Goal: Information Seeking & Learning: Learn about a topic

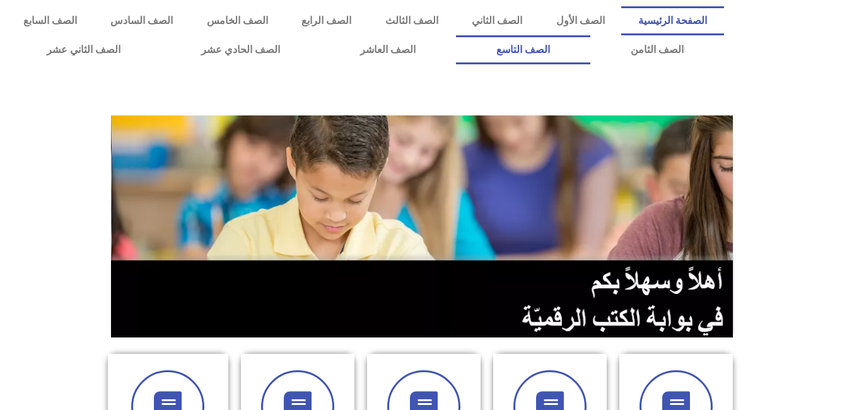
click at [456, 35] on link "الصف التاسع" at bounding box center [523, 49] width 134 height 29
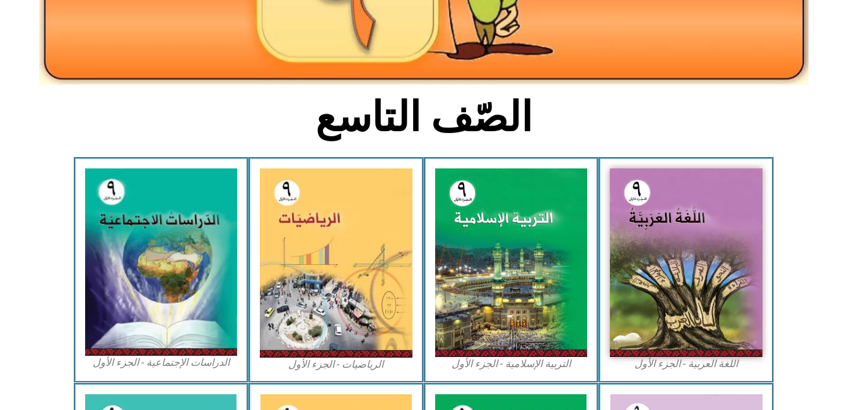
scroll to position [277, 0]
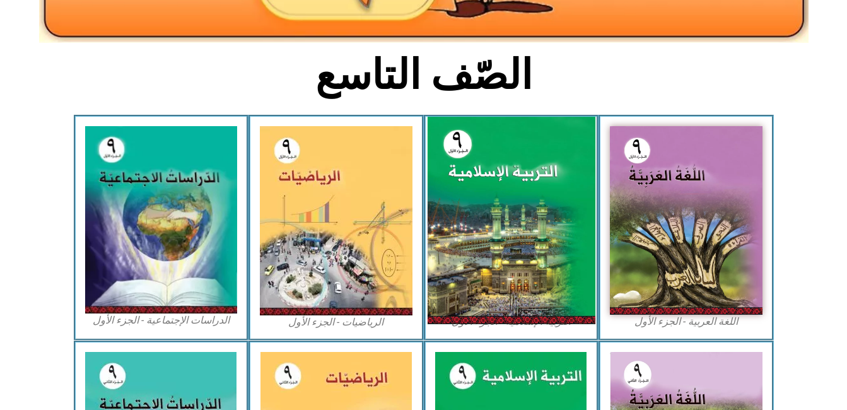
click at [528, 300] on img at bounding box center [511, 220] width 168 height 207
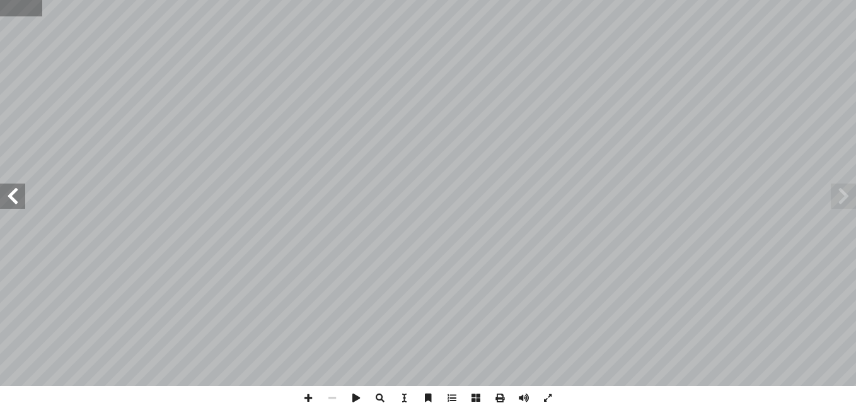
click at [35, 6] on input "text" at bounding box center [21, 8] width 42 height 16
type input "**"
click at [12, 192] on span at bounding box center [12, 195] width 25 height 25
click at [21, 202] on span at bounding box center [12, 195] width 25 height 25
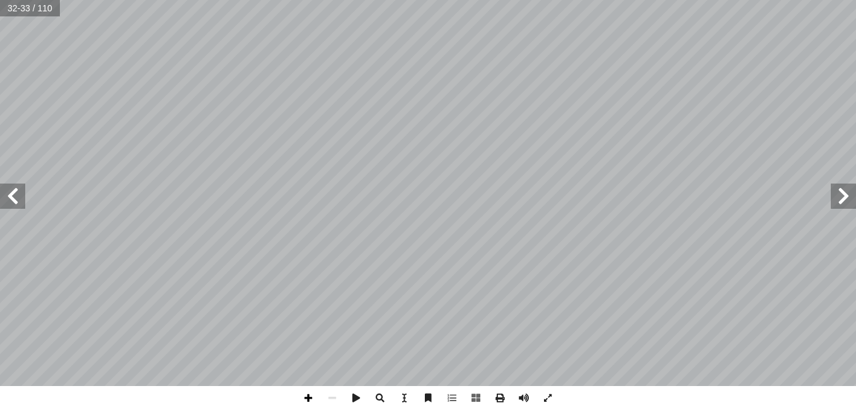
click at [304, 397] on span at bounding box center [308, 398] width 24 height 24
click at [306, 399] on span at bounding box center [308, 398] width 24 height 24
click at [334, 399] on span at bounding box center [332, 398] width 24 height 24
click at [518, 83] on html "الصفحة الرئيسية الصف الأول الصف الثاني الصف الثالث الصف الرابع الصف الخامس الصف…" at bounding box center [428, 41] width 856 height 83
click at [309, 401] on span at bounding box center [308, 398] width 24 height 24
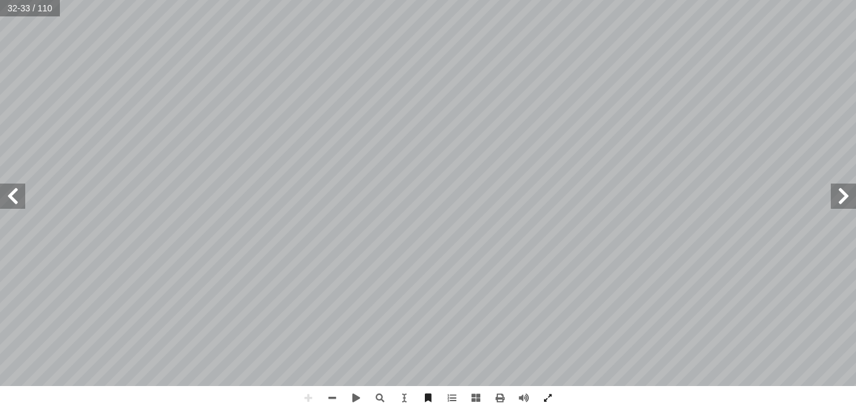
drag, startPoint x: 309, startPoint y: 401, endPoint x: 332, endPoint y: 431, distance: 37.3
click at [332, 83] on html "الصفحة الرئيسية الصف الأول الصف الثاني الصف الثالث الصف الرابع الصف الخامس الصف…" at bounding box center [428, 41] width 856 height 83
